Goal: Task Accomplishment & Management: Manage account settings

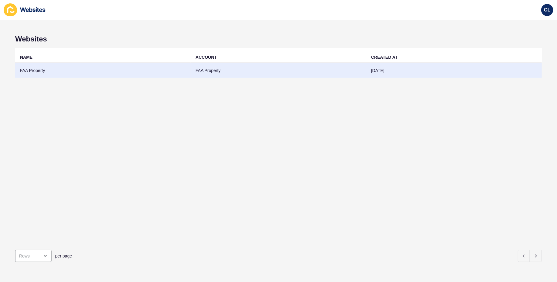
click at [335, 73] on td "FAA Property" at bounding box center [278, 70] width 175 height 15
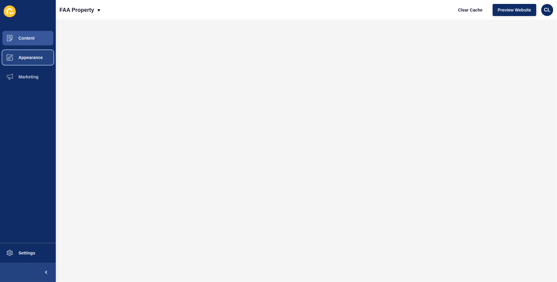
click at [35, 54] on button "Appearance" at bounding box center [28, 57] width 56 height 19
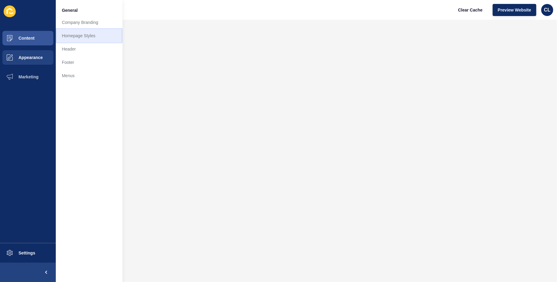
click at [84, 32] on link "Homepage Styles" at bounding box center [89, 35] width 67 height 13
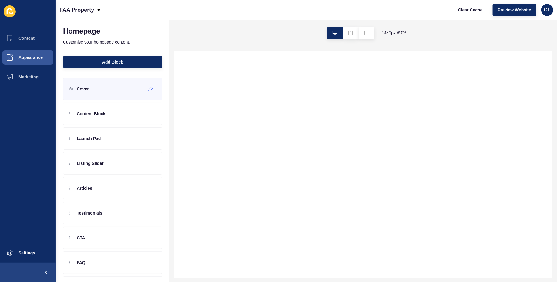
click at [84, 89] on p "Cover" at bounding box center [83, 89] width 12 height 6
click at [152, 88] on icon at bounding box center [150, 89] width 5 height 5
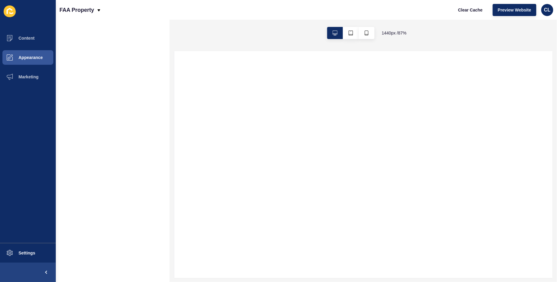
select select
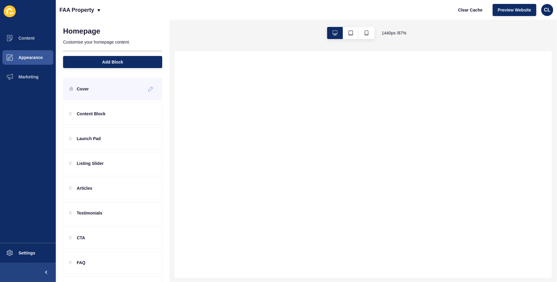
click at [104, 88] on div "Cover" at bounding box center [112, 89] width 99 height 22
click at [148, 87] on icon at bounding box center [150, 89] width 5 height 5
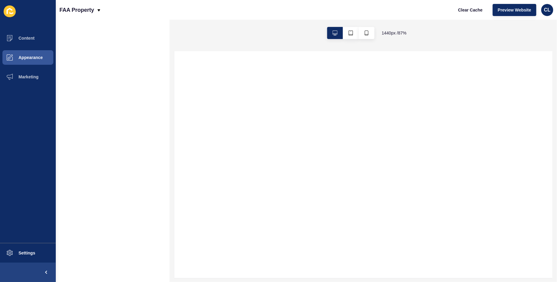
select select
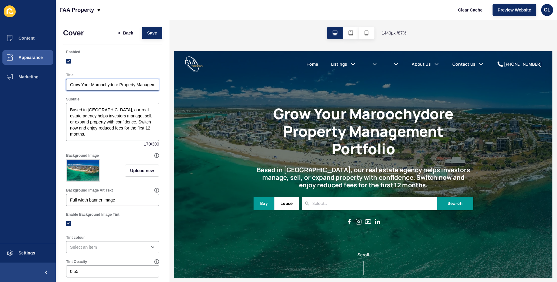
scroll to position [0, 22]
drag, startPoint x: 322, startPoint y: 138, endPoint x: 185, endPoint y: 93, distance: 144.0
paste input "** No Fees for three months"
click at [103, 84] on input "Grow Your Maroochydore Property Management Portfolio ** No Fees for three months" at bounding box center [112, 85] width 85 height 6
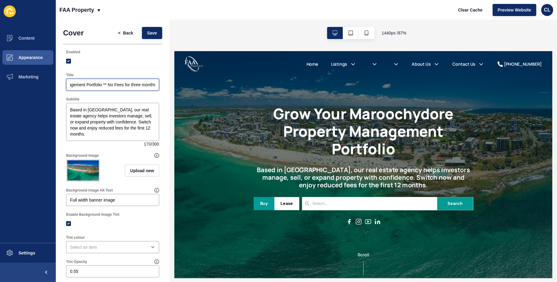
type input "Grow Your Maroochydore Property Management Portfolio ** No Fees for three months"
click at [137, 98] on div "Subtitle" at bounding box center [112, 99] width 93 height 5
drag, startPoint x: 312, startPoint y: 138, endPoint x: 181, endPoint y: 94, distance: 138.7
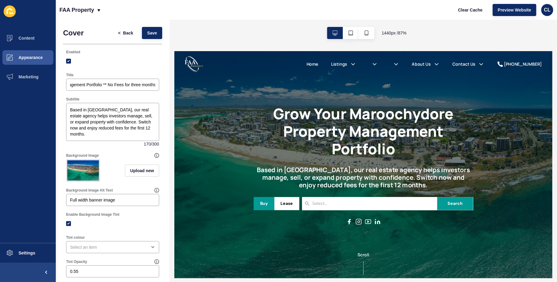
click at [154, 97] on div "Subtitle" at bounding box center [112, 99] width 93 height 5
click at [156, 37] on button "Save" at bounding box center [152, 33] width 20 height 12
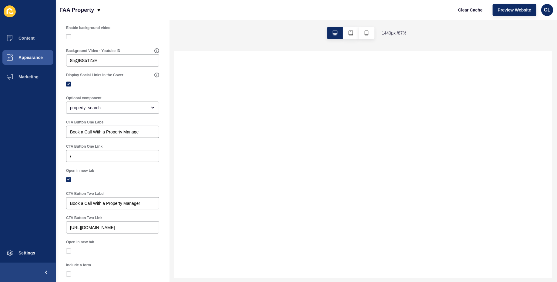
scroll to position [259, 0]
select select
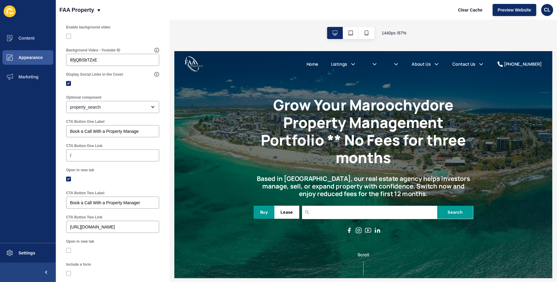
scroll to position [0, 0]
click at [438, 163] on h1 "Grow Your Maroochydore Property Management Portfolio ** No Fees for three months" at bounding box center [391, 143] width 253 height 81
click at [305, 124] on h1 "Grow Your Maroochydore Property Management Portfolio ** No Fees for three months" at bounding box center [391, 143] width 253 height 81
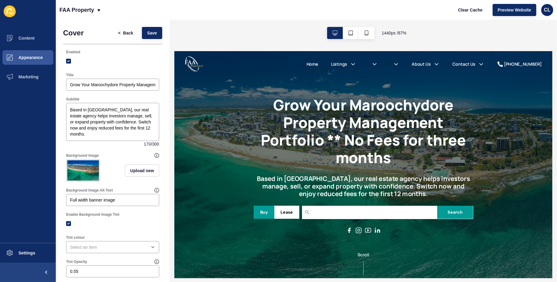
drag, startPoint x: 126, startPoint y: 80, endPoint x: 163, endPoint y: 88, distance: 38.0
drag, startPoint x: 130, startPoint y: 82, endPoint x: 169, endPoint y: 80, distance: 39.1
click at [158, 80] on div "Grow Your Maroochydore Property Management Portfolio ** No Fees for three months" at bounding box center [112, 85] width 93 height 12
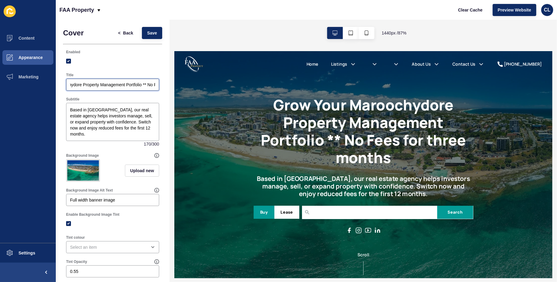
click at [145, 84] on input "Grow Your Maroochydore Property Management Portfolio ** No Fees for three months" at bounding box center [112, 85] width 85 height 6
drag, startPoint x: 316, startPoint y: 134, endPoint x: 188, endPoint y: 92, distance: 135.6
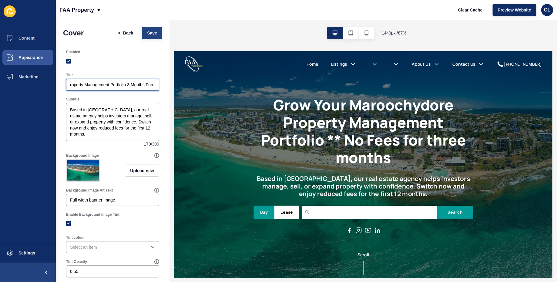
type input "Grow Your Maroochydore Property Management Portfolio 3 Months Free!"
click at [156, 33] on span "Save" at bounding box center [152, 33] width 10 height 6
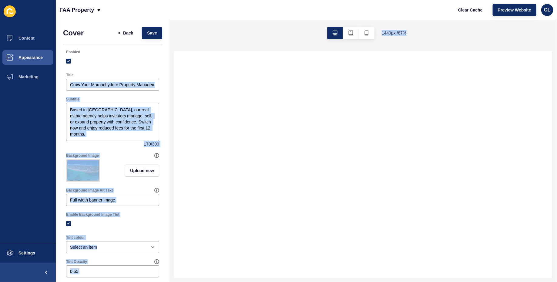
drag, startPoint x: 133, startPoint y: 81, endPoint x: 191, endPoint y: 93, distance: 59.3
click at [191, 93] on div "Cover < Back Save Enabled Title Grow Your Maroochydore Property Management Port…" at bounding box center [306, 151] width 501 height 263
click at [136, 80] on div "Grow Your Maroochydore Property Management Portfolio 3 Months Free!" at bounding box center [112, 85] width 93 height 12
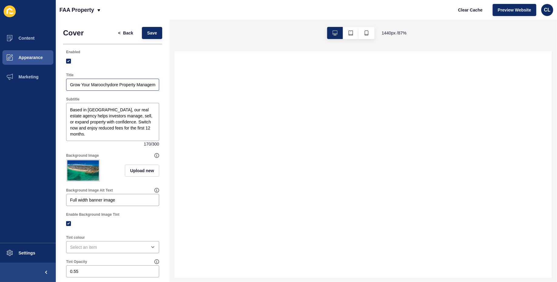
drag, startPoint x: 136, startPoint y: 80, endPoint x: 142, endPoint y: 80, distance: 5.8
click at [142, 80] on div "Grow Your Maroochydore Property Management Portfolio 3 Months Free!" at bounding box center [112, 85] width 93 height 12
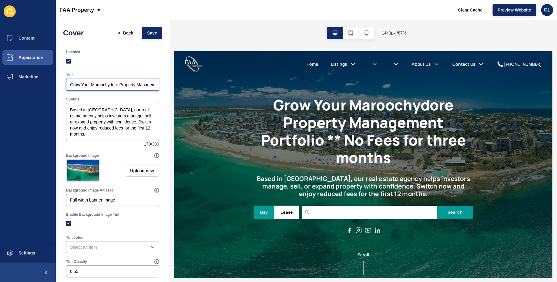
scroll to position [0, 52]
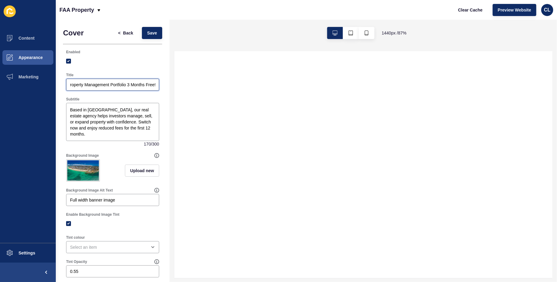
select select
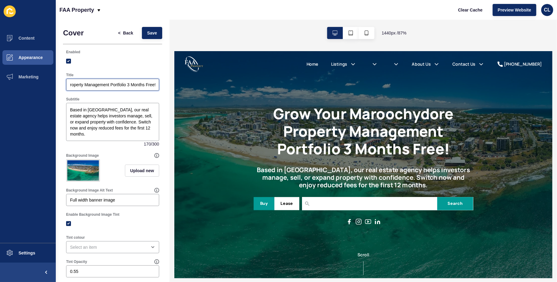
scroll to position [0, 0]
click at [126, 85] on input "Grow Your Maroochydore Property Management Portfolio 3 Months Free!" at bounding box center [112, 85] width 85 height 6
drag, startPoint x: 310, startPoint y: 135, endPoint x: 204, endPoint y: 93, distance: 114.3
click at [124, 85] on input "Grow Your Maroochydore Property Management Portfolio 3 Months Free!" at bounding box center [112, 85] width 85 height 6
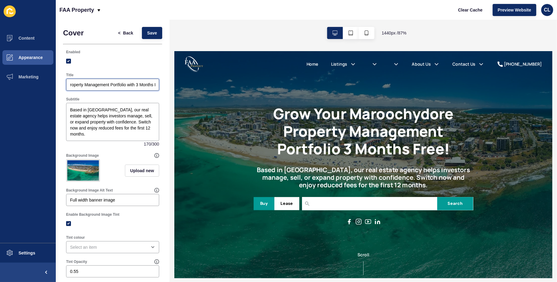
scroll to position [0, 61]
drag, startPoint x: 316, startPoint y: 137, endPoint x: 183, endPoint y: 91, distance: 141.3
click at [150, 83] on input "Grow Your Maroochydore Property Management Portfolio with 3 Months Free!" at bounding box center [112, 85] width 85 height 6
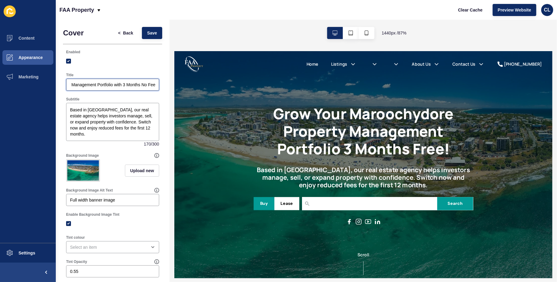
type input "Grow Your Maroochydore Property Management Portfolio with 3 Months No Fee!"
click at [145, 25] on div "< Back Save" at bounding box center [137, 33] width 53 height 16
click at [150, 31] on span "Save" at bounding box center [152, 33] width 10 height 6
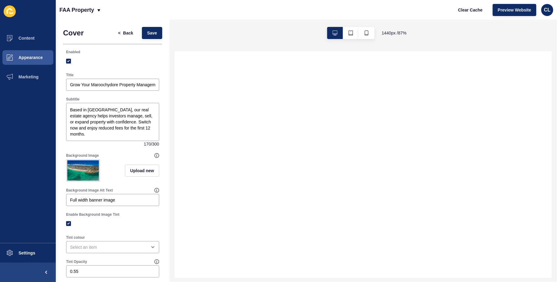
click at [110, 78] on div "Title Grow Your Maroochydore Property Management Portfolio with 3 Months No Fee!" at bounding box center [112, 81] width 94 height 19
click at [110, 88] on div "Grow Your Maroochydore Property Management Portfolio with 3 Months No Fee!" at bounding box center [112, 85] width 93 height 12
click at [112, 85] on input "Grow Your Maroochydore Property Management Portfolio with 3 Months No Fee!" at bounding box center [112, 85] width 85 height 6
select select
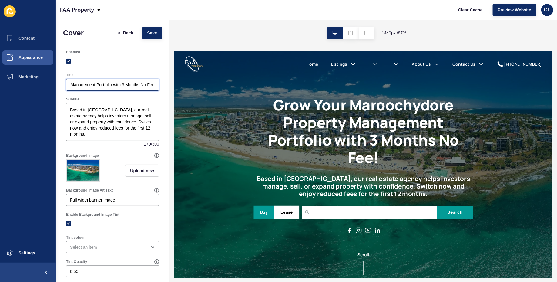
scroll to position [0, 0]
click at [136, 86] on input "Grow Your Maroochydore Property Management Portfolio with 3 Months No Fee!" at bounding box center [112, 85] width 85 height 6
drag, startPoint x: 310, startPoint y: 137, endPoint x: 212, endPoint y: 92, distance: 108.6
click at [140, 85] on input "Grow Your Maroochydore Property Management Portfolio with 3 Months No Fee!" at bounding box center [112, 85] width 85 height 6
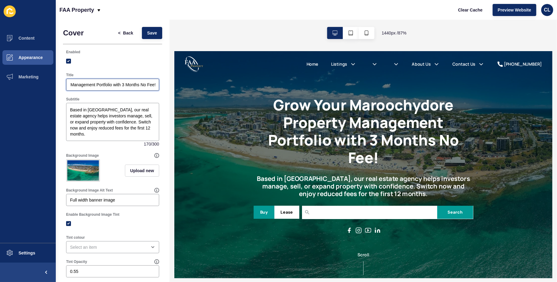
drag, startPoint x: 140, startPoint y: 85, endPoint x: 154, endPoint y: 85, distance: 14.2
click at [154, 85] on input "Grow Your Maroochydore Property Management Portfolio with 3 Months No Fee!" at bounding box center [112, 85] width 85 height 6
click at [126, 84] on input "Grow Your Maroochydore Property Management Portfolio with 3 Months Free!" at bounding box center [112, 85] width 85 height 6
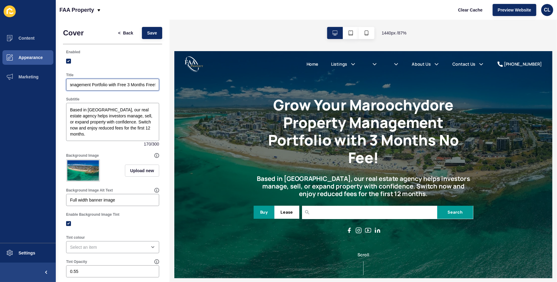
drag, startPoint x: 325, startPoint y: 135, endPoint x: 183, endPoint y: 88, distance: 148.9
click at [150, 85] on input "Grow Your Maroochydore Property Management Portfolio with Free 3 Months Free!" at bounding box center [112, 85] width 85 height 6
paste input "3 Months No Fee"
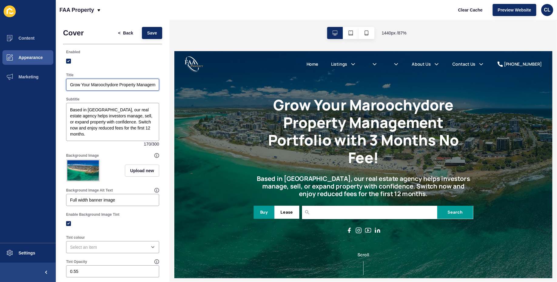
scroll to position [0, 66]
type input "Grow Your Maroochydore Property Management Portfolio with 3 Months No Fee!"
click at [153, 31] on span "Save" at bounding box center [152, 33] width 10 height 6
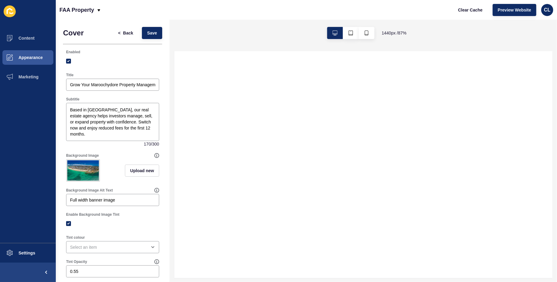
select select
